Goal: Information Seeking & Learning: Understand process/instructions

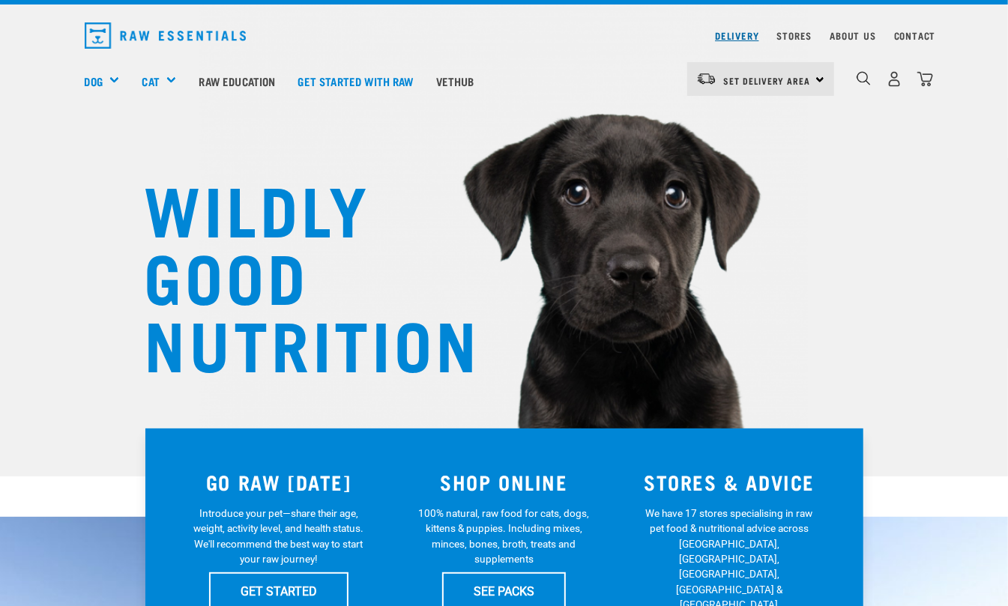
click at [738, 33] on link "Delivery" at bounding box center [736, 35] width 43 height 5
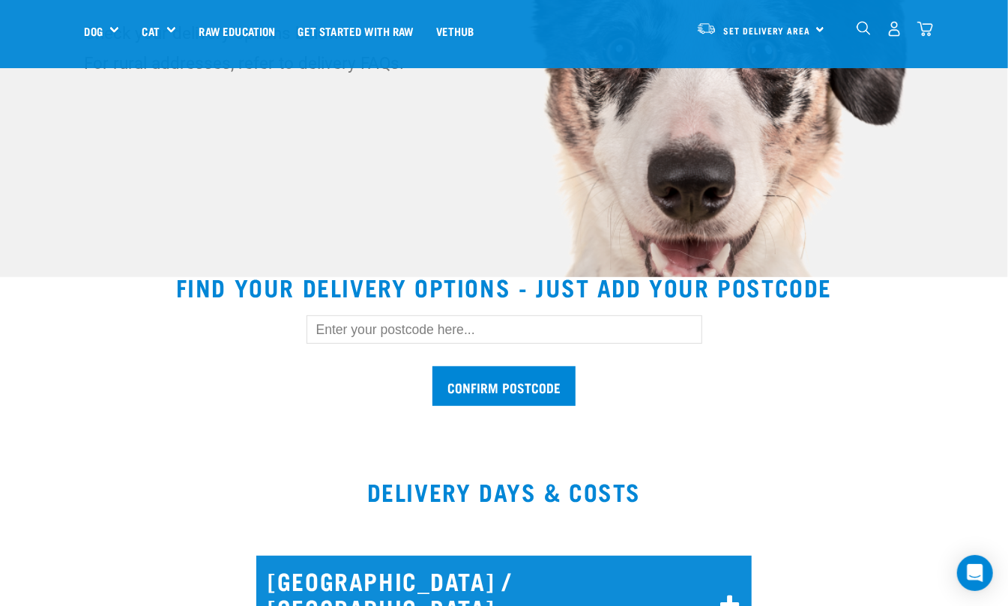
scroll to position [466, 0]
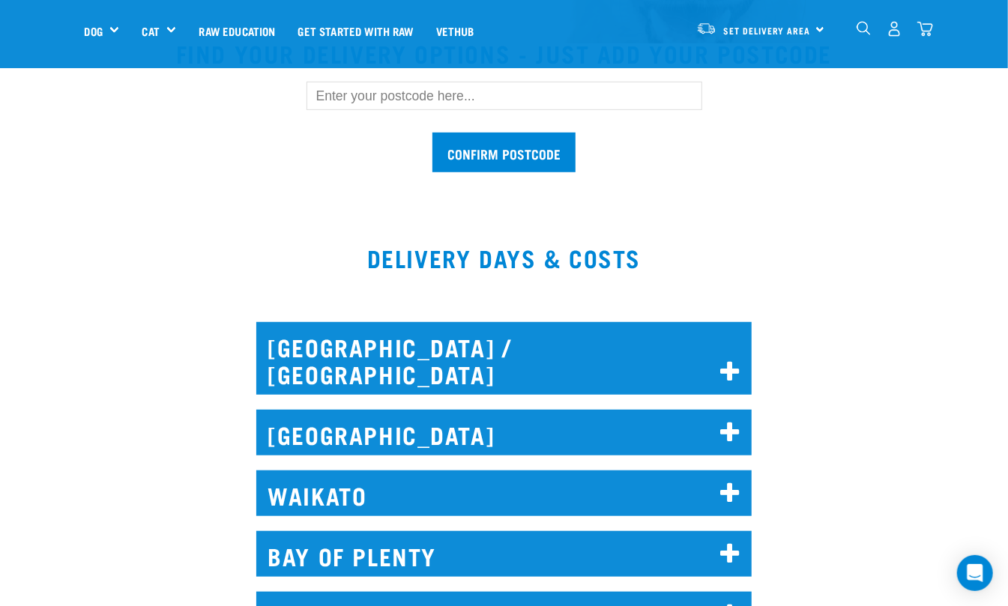
click at [501, 330] on h2 "[GEOGRAPHIC_DATA] / [GEOGRAPHIC_DATA]" at bounding box center [504, 358] width 496 height 73
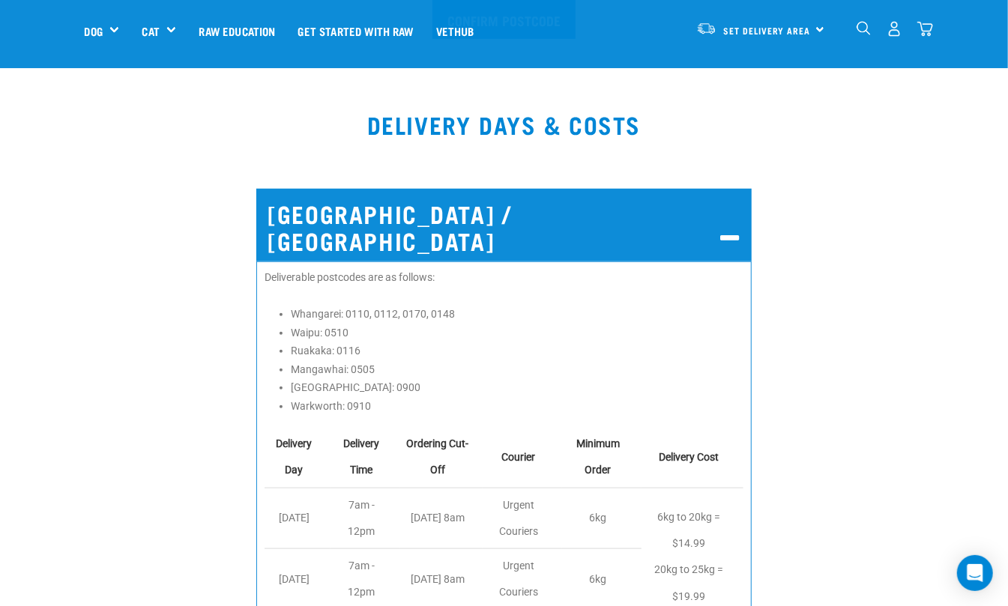
scroll to position [633, 0]
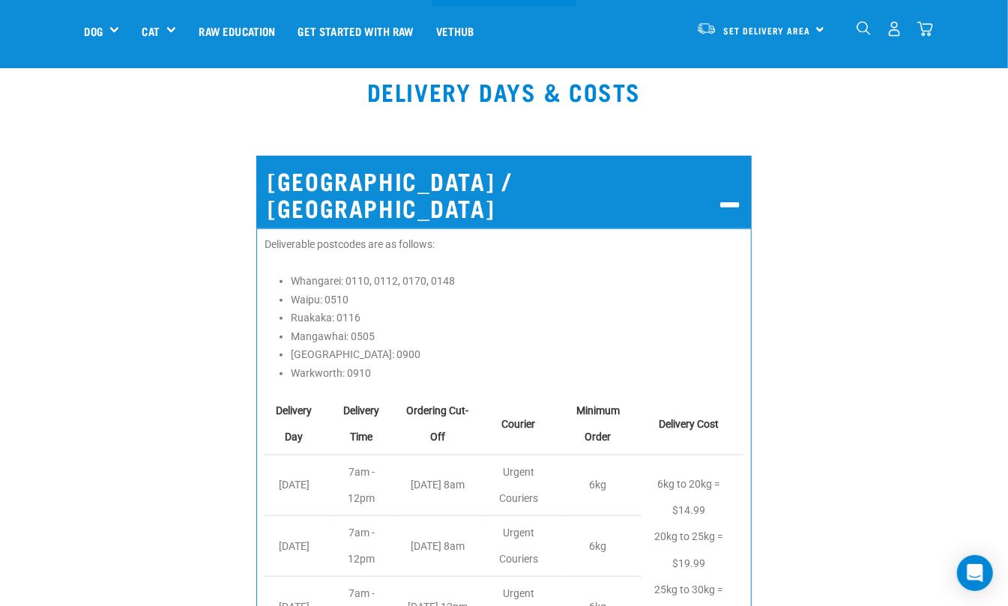
click at [463, 192] on h2 "[GEOGRAPHIC_DATA] / [GEOGRAPHIC_DATA]" at bounding box center [504, 192] width 496 height 73
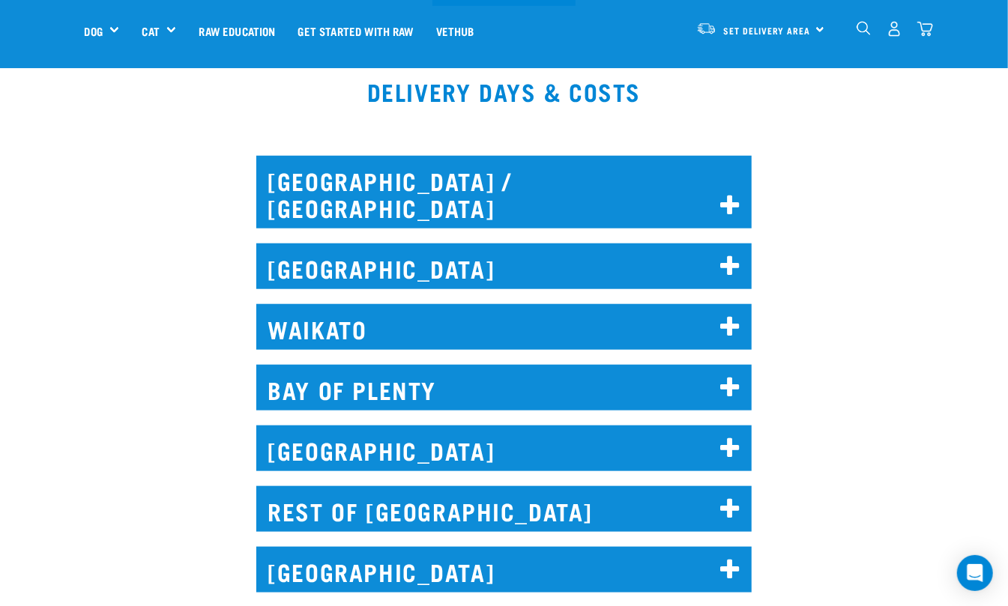
click at [493, 244] on h2 "[GEOGRAPHIC_DATA]" at bounding box center [504, 267] width 496 height 46
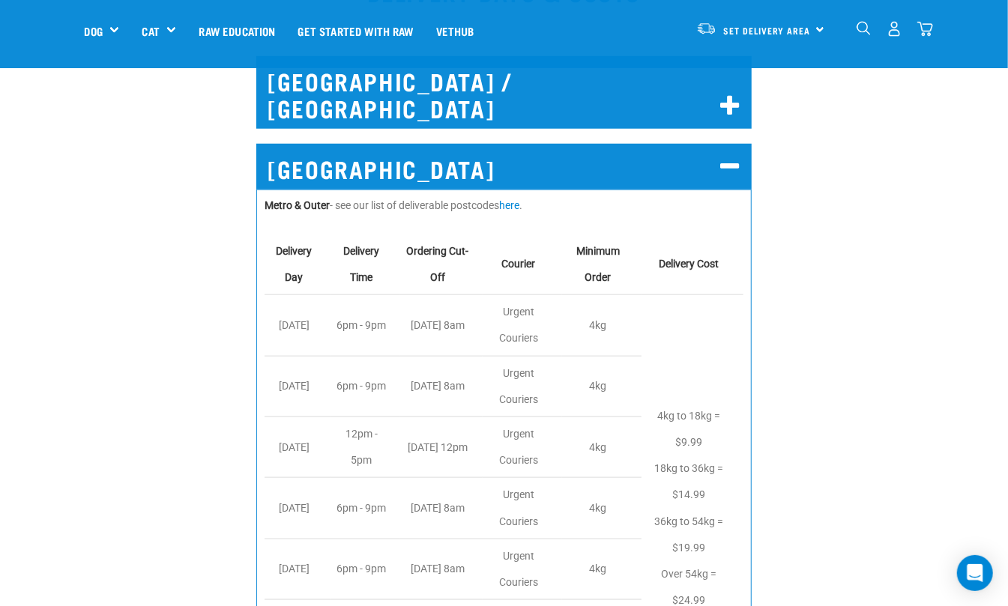
scroll to position [766, 0]
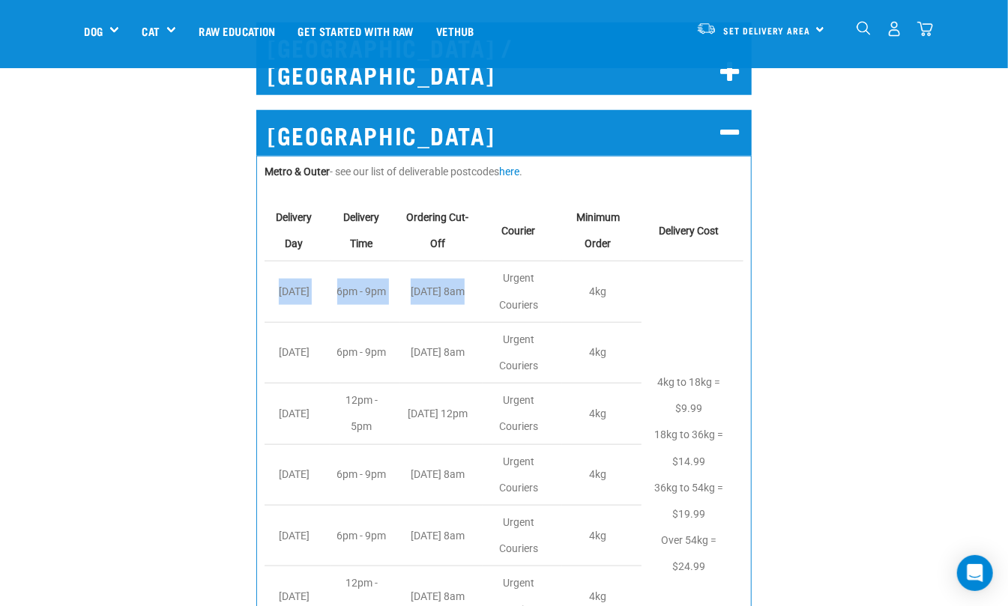
drag, startPoint x: 265, startPoint y: 271, endPoint x: 478, endPoint y: 268, distance: 212.2
click at [478, 268] on tr "[DATE] 6pm - 9pm [DATE] 8am Urgent Couriers 4kg 4kg to 18kg = $9.99 18kg to 36k…" at bounding box center [504, 292] width 479 height 61
drag, startPoint x: 627, startPoint y: 277, endPoint x: 339, endPoint y: 276, distance: 287.9
click at [339, 276] on tr "[DATE] 6pm - 9pm [DATE] 8am Urgent Couriers 4kg 4kg to 18kg = $9.99 18kg to 36k…" at bounding box center [504, 292] width 479 height 61
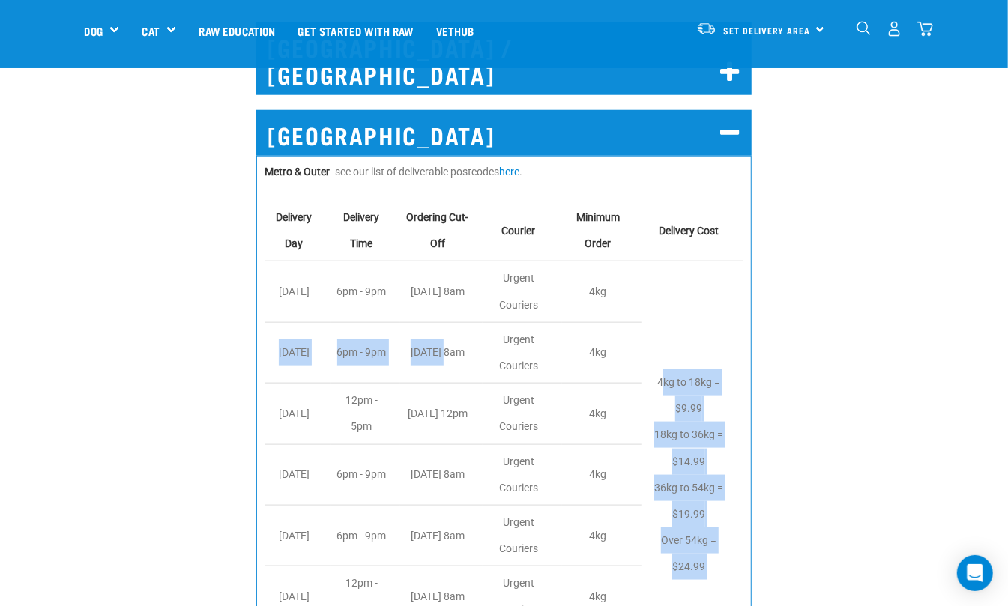
drag, startPoint x: 661, startPoint y: 328, endPoint x: 450, endPoint y: 318, distance: 211.6
click at [450, 318] on tbody "Delivery Day Delivery Time Ordering Cut-Off Courier Minimum Order Delivery Cost…" at bounding box center [504, 445] width 479 height 488
drag, startPoint x: 655, startPoint y: 330, endPoint x: 675, endPoint y: 322, distance: 21.2
click at [454, 313] on tbody "Delivery Day Delivery Time Ordering Cut-Off Courier Minimum Order Delivery Cost…" at bounding box center [504, 445] width 479 height 488
